Goal: Information Seeking & Learning: Learn about a topic

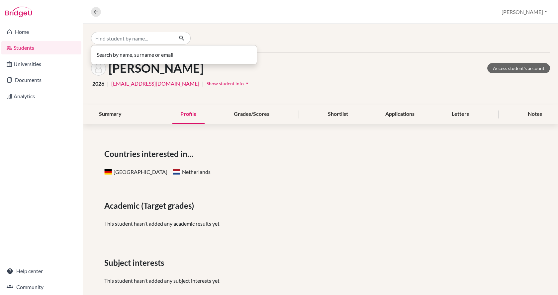
click at [123, 38] on input "Find student by name..." at bounding box center [132, 38] width 82 height 13
drag, startPoint x: 138, startPoint y: 40, endPoint x: 42, endPoint y: 32, distance: 96.2
click at [42, 32] on div "Home Students Universities Documents Analytics Help center Community Overview S…" at bounding box center [279, 147] width 558 height 295
type input "zeteny"
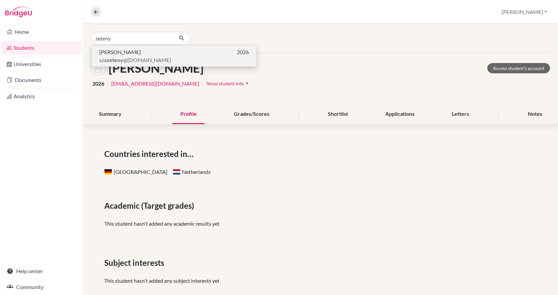
click at [112, 55] on span "Zétény Szabó" at bounding box center [120, 52] width 42 height 8
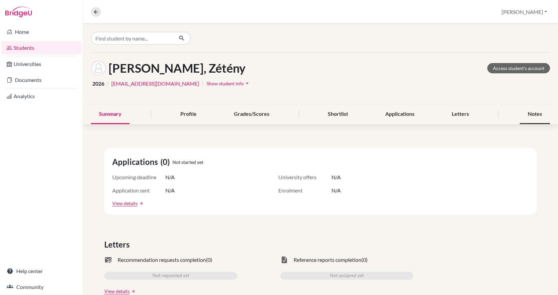
click at [532, 113] on div "Notes" at bounding box center [535, 115] width 30 height 20
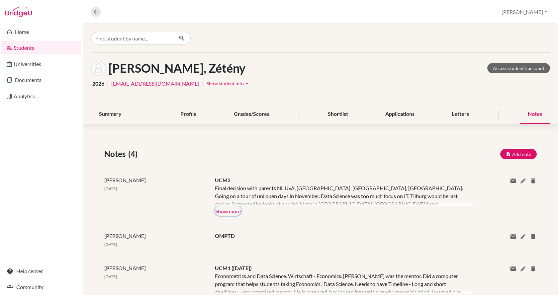
click at [236, 210] on button "Show more" at bounding box center [228, 211] width 26 height 10
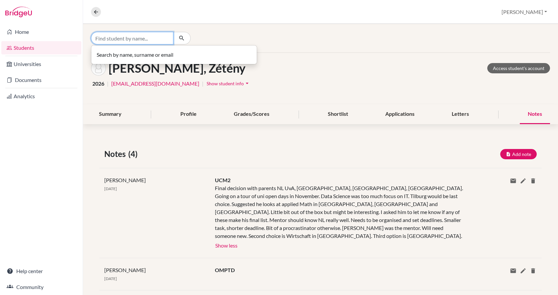
click at [150, 36] on input "Find student by name..." at bounding box center [132, 38] width 82 height 13
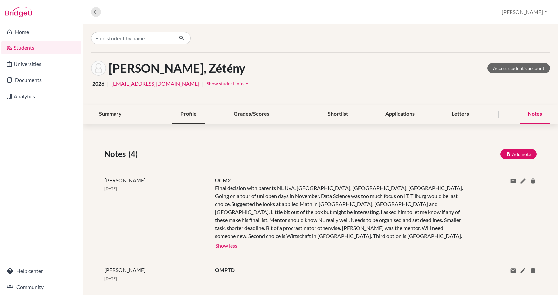
click at [176, 115] on div "Profile" at bounding box center [188, 115] width 32 height 20
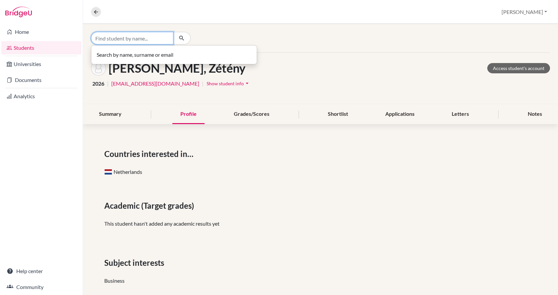
click at [138, 34] on input "Find student by name..." at bounding box center [132, 38] width 82 height 13
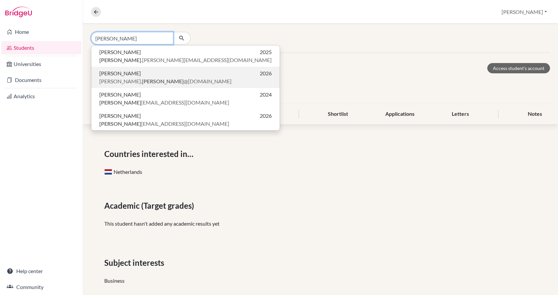
type input "takacs"
click at [132, 75] on p "Leó Takács 2026" at bounding box center [185, 73] width 172 height 8
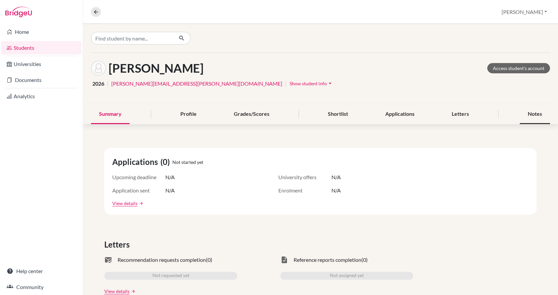
click at [530, 111] on div "Notes" at bounding box center [535, 115] width 30 height 20
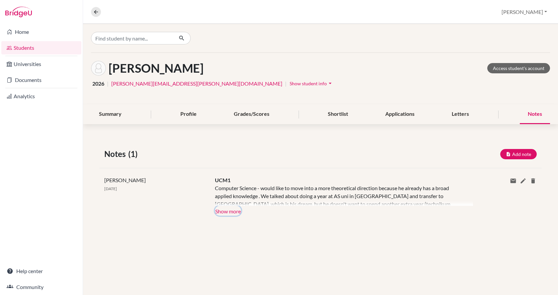
click at [225, 210] on button "Show more" at bounding box center [228, 211] width 26 height 10
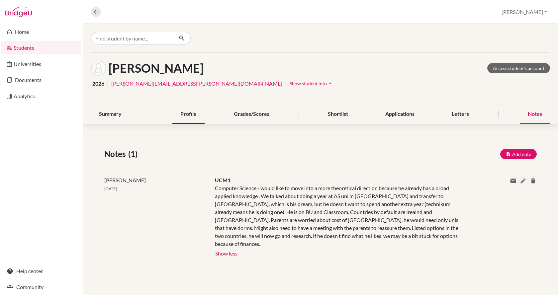
click at [197, 115] on div "Profile" at bounding box center [188, 115] width 32 height 20
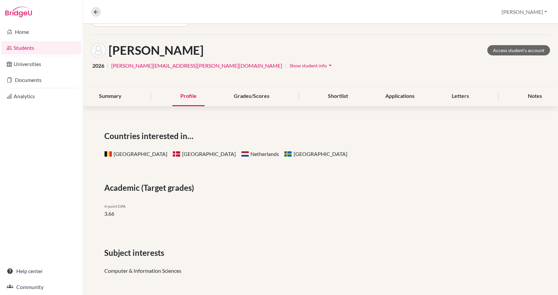
scroll to position [18, 0]
click at [342, 97] on div "Shortlist" at bounding box center [338, 97] width 36 height 20
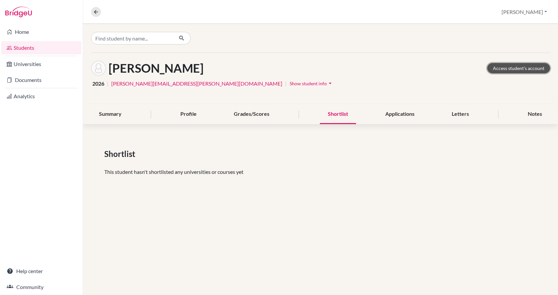
click at [509, 70] on link "Access student's account" at bounding box center [518, 68] width 63 height 10
